Goal: Information Seeking & Learning: Learn about a topic

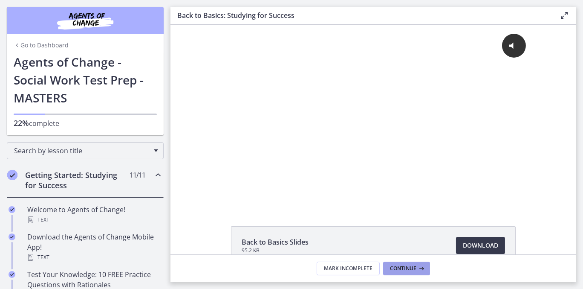
click at [401, 269] on span "Continue" at bounding box center [403, 268] width 26 height 7
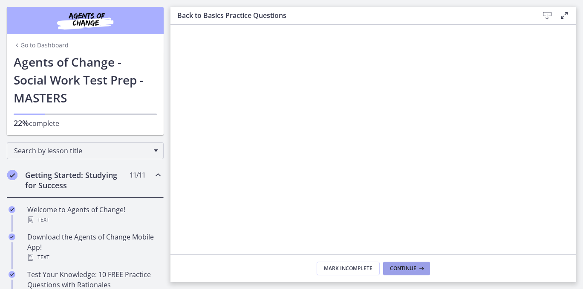
click at [410, 265] on span "Continue" at bounding box center [403, 268] width 26 height 7
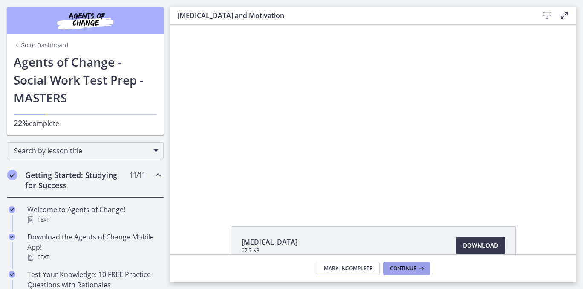
click at [403, 267] on span "Continue" at bounding box center [403, 268] width 26 height 7
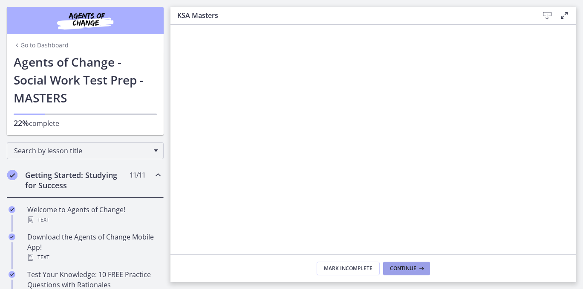
click at [407, 272] on button "Continue" at bounding box center [406, 268] width 47 height 14
click at [409, 270] on span "Continue" at bounding box center [403, 268] width 26 height 7
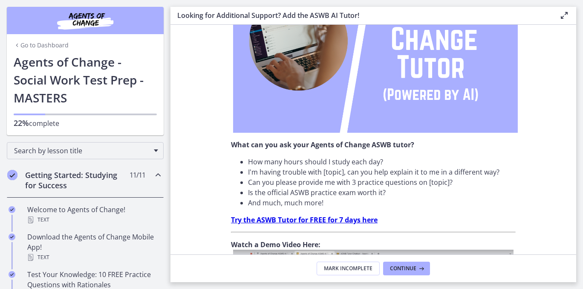
scroll to position [170, 0]
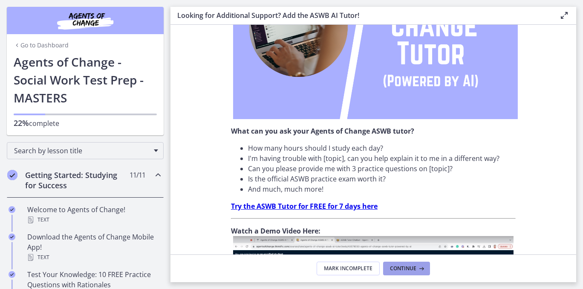
click at [421, 272] on button "Continue" at bounding box center [406, 268] width 47 height 14
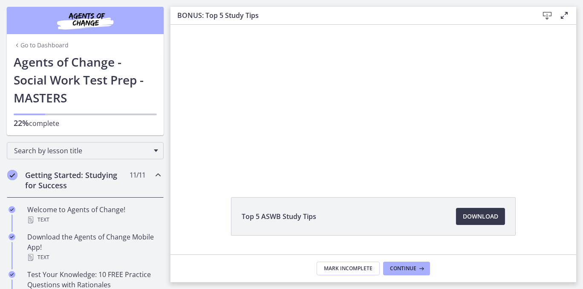
scroll to position [43, 0]
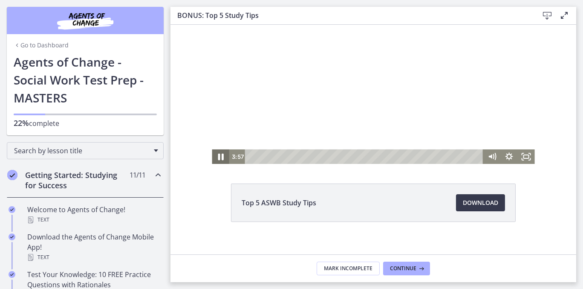
click at [216, 159] on icon "Pause" at bounding box center [220, 156] width 20 height 17
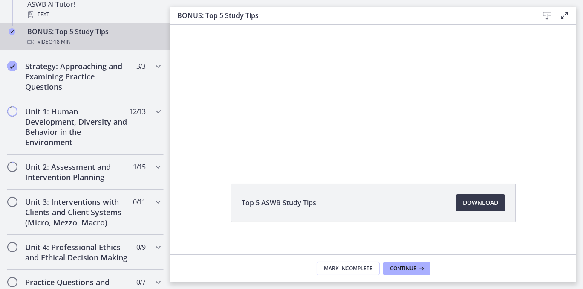
scroll to position [489, 0]
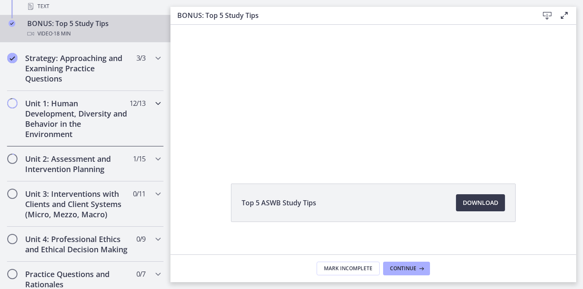
click at [58, 113] on h2 "Unit 1: Human Development, Diversity and Behavior in the Environment" at bounding box center [77, 118] width 104 height 41
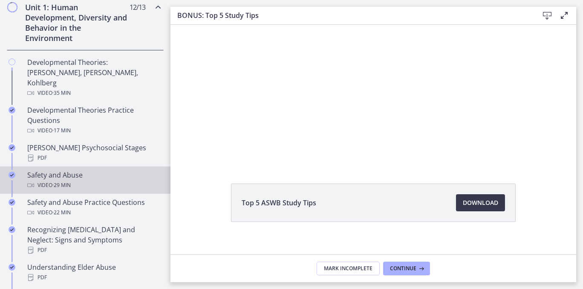
scroll to position [276, 0]
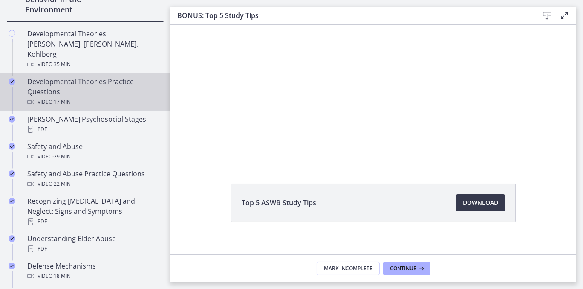
click at [75, 76] on div "Developmental Theories Practice Questions Video · 17 min" at bounding box center [93, 91] width 133 height 31
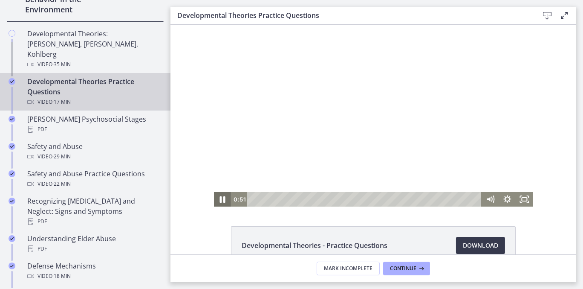
click at [219, 199] on icon "Pause" at bounding box center [222, 198] width 20 height 17
